Goal: Task Accomplishment & Management: Manage account settings

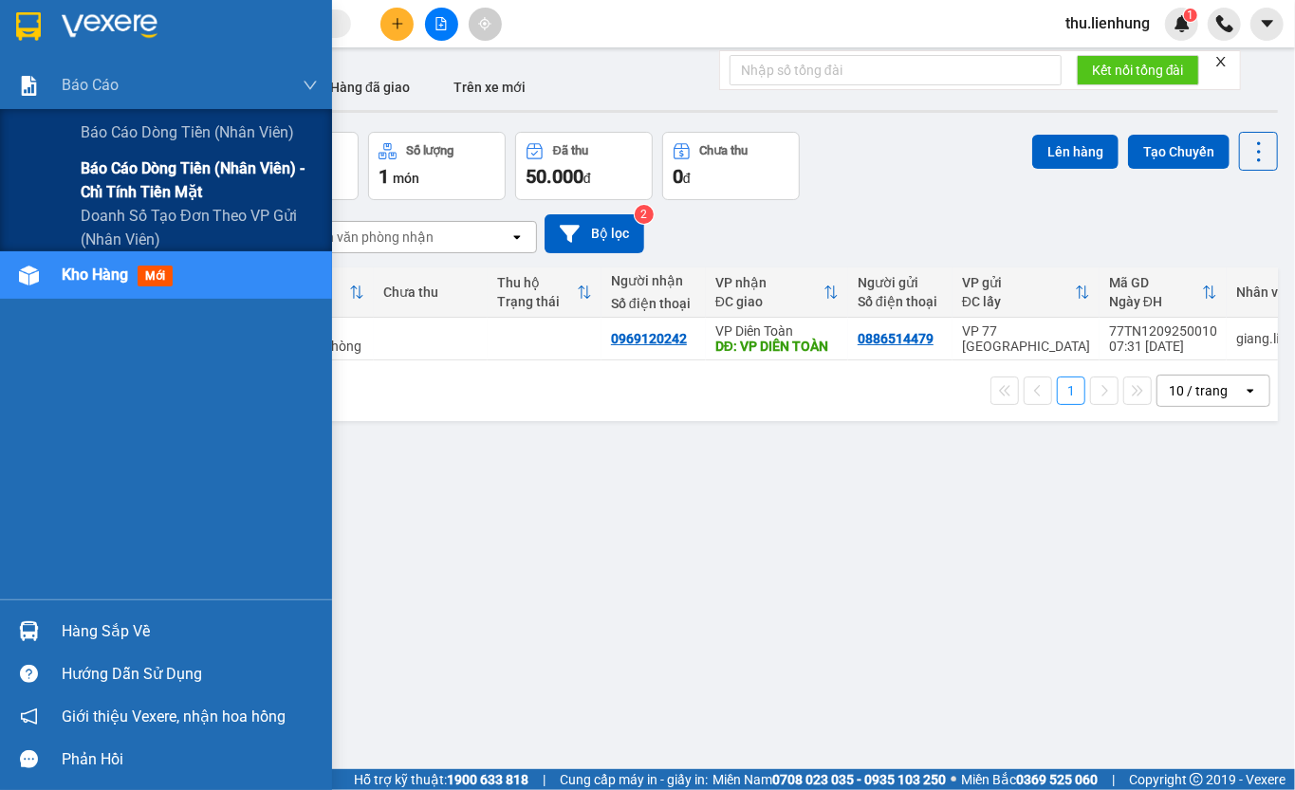
click at [131, 176] on span "Báo cáo dòng tiền (nhân viên) - chỉ tính tiền mặt" at bounding box center [199, 180] width 237 height 47
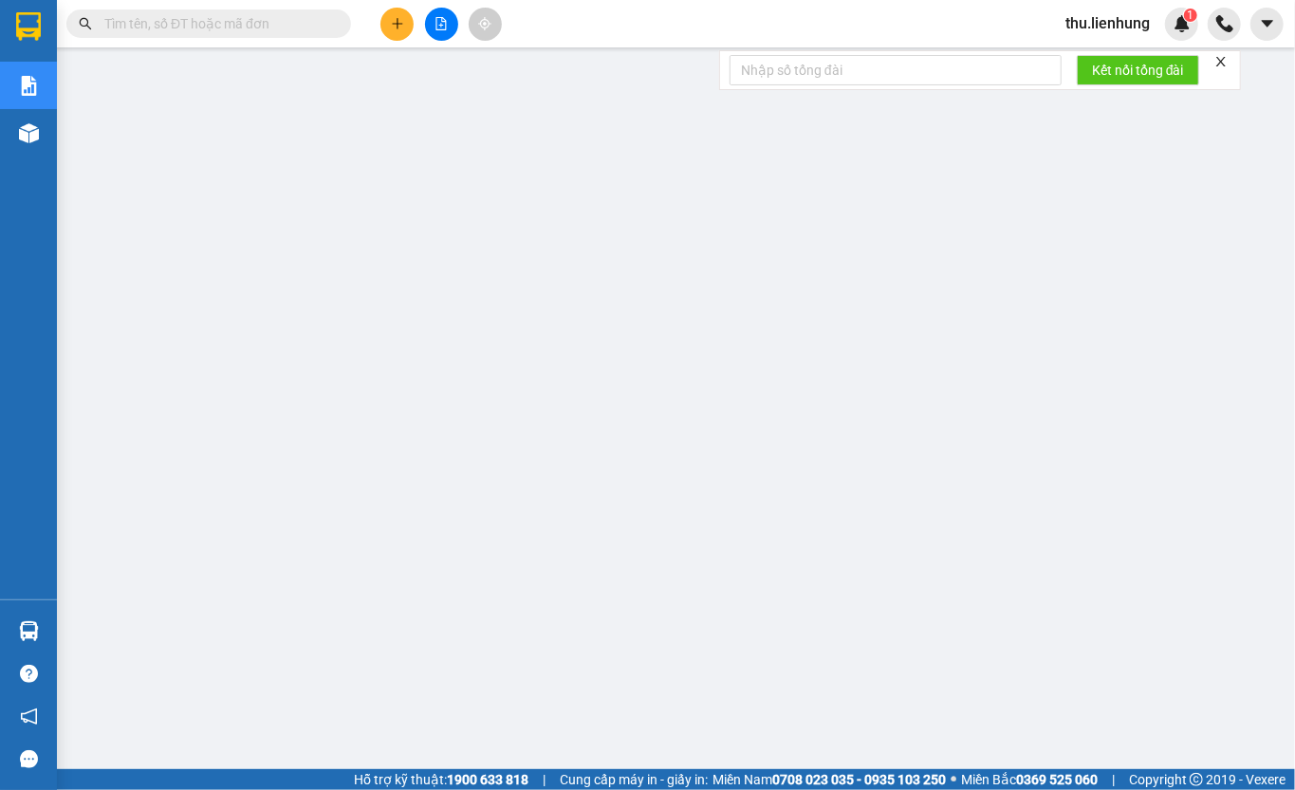
click at [1113, 23] on span "thu.lienhung" at bounding box center [1107, 23] width 115 height 24
click at [1108, 55] on span "Đăng xuất" at bounding box center [1118, 58] width 80 height 21
